Goal: Transaction & Acquisition: Purchase product/service

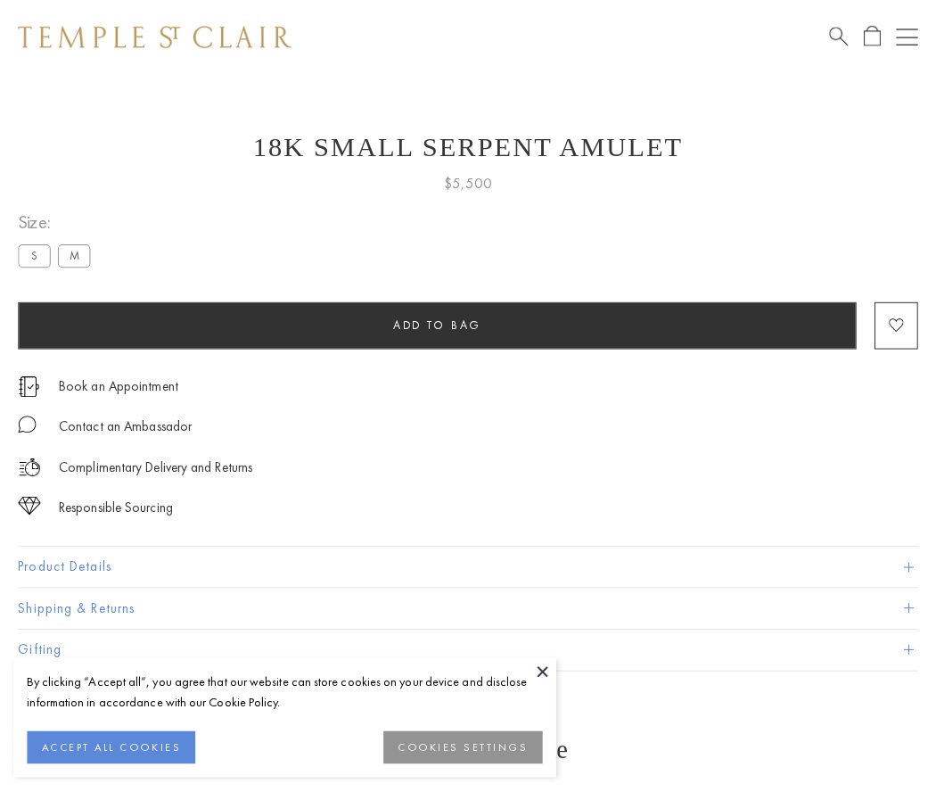
scroll to position [1, 0]
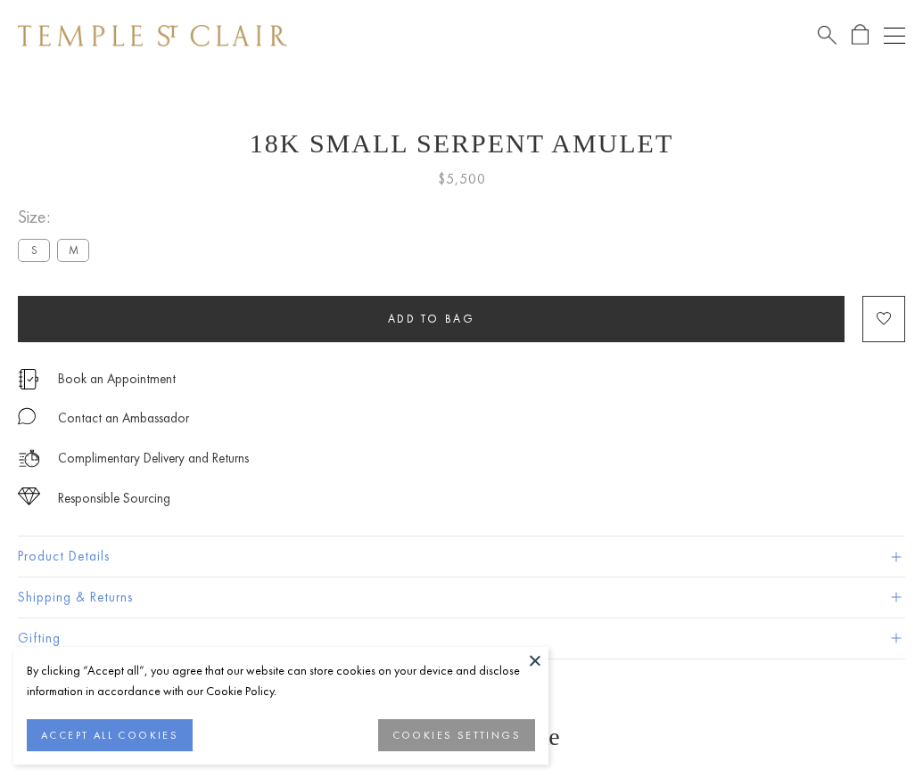
click at [431, 318] on span "Add to bag" at bounding box center [431, 318] width 87 height 15
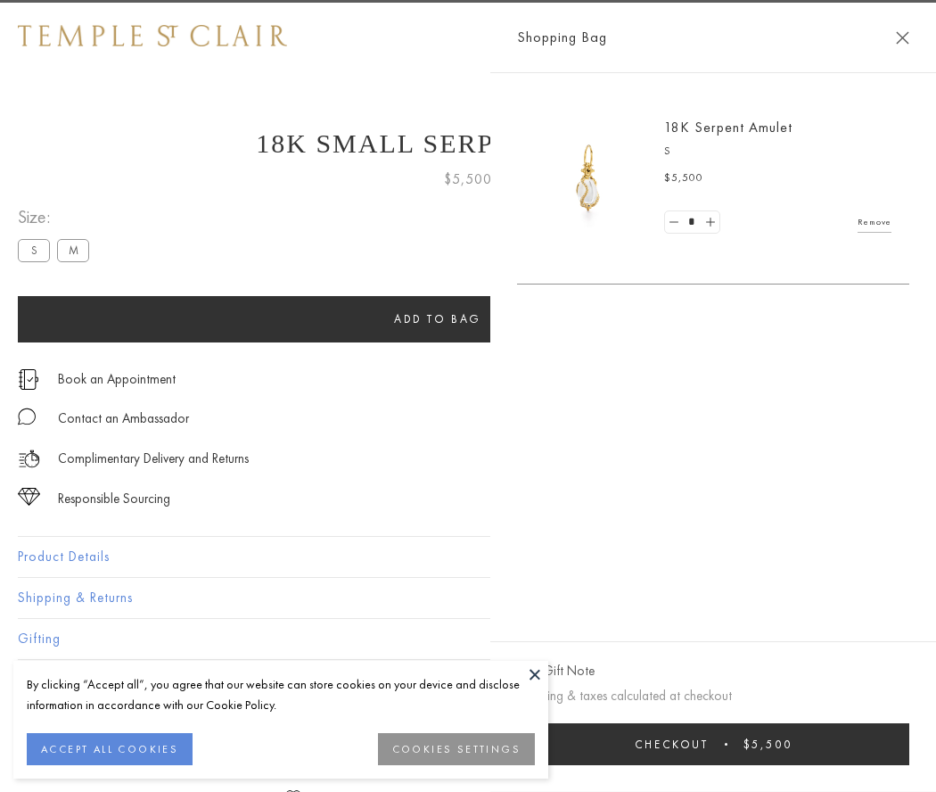
click at [909, 744] on button "Checkout $5,500" at bounding box center [713, 744] width 392 height 42
